Goal: Information Seeking & Learning: Find contact information

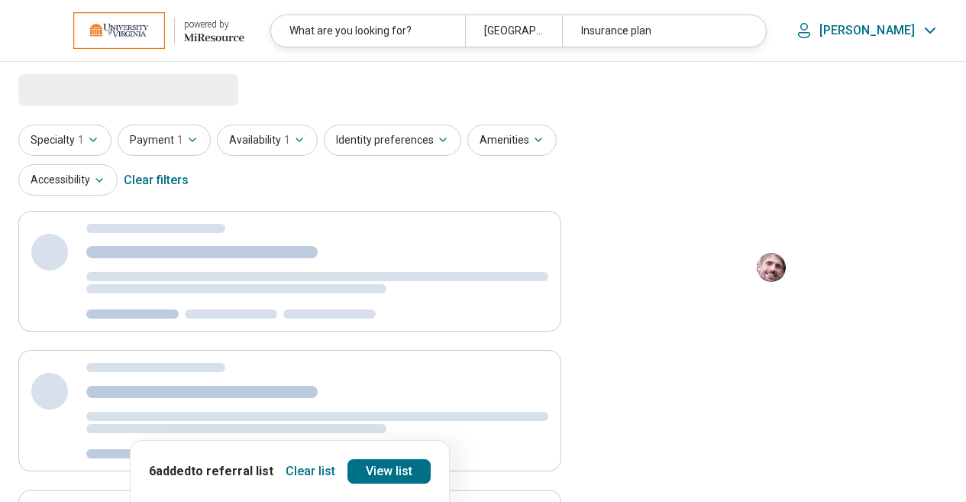
select select "***"
